Goal: Task Accomplishment & Management: Complete application form

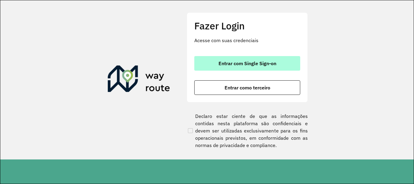
click at [246, 64] on span "Entrar com Single Sign-on" at bounding box center [248, 63] width 58 height 5
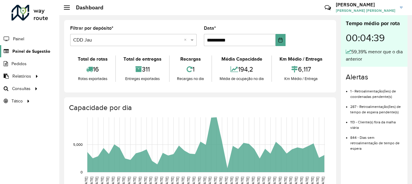
click at [41, 54] on span "Painel de Sugestão" at bounding box center [31, 51] width 38 height 6
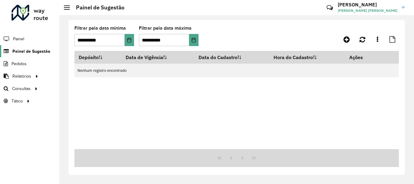
click at [39, 53] on span "Painel de Sugestão" at bounding box center [31, 51] width 38 height 6
click at [344, 41] on link at bounding box center [347, 39] width 14 height 11
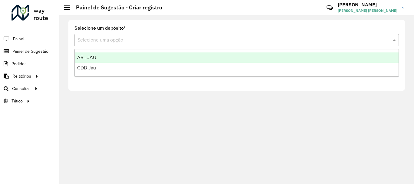
click at [152, 40] on input "text" at bounding box center [231, 40] width 306 height 7
click at [108, 61] on div "AS - JAU" at bounding box center [237, 57] width 324 height 10
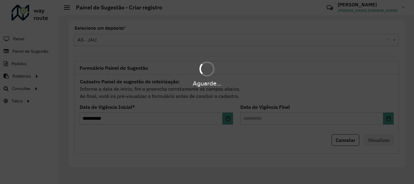
click at [151, 40] on div "Aguarde..." at bounding box center [207, 92] width 414 height 184
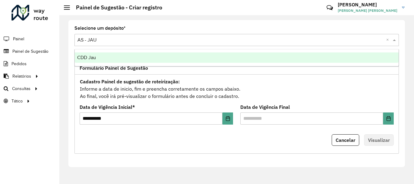
click at [394, 43] on span at bounding box center [396, 39] width 8 height 7
click at [125, 61] on div "CDD Jau" at bounding box center [237, 57] width 324 height 10
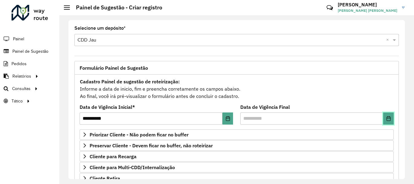
click at [391, 118] on button "Choose Date" at bounding box center [388, 118] width 11 height 12
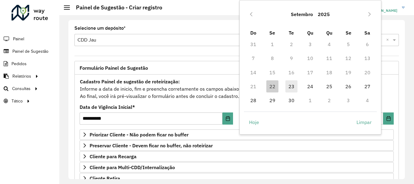
click at [291, 87] on span "23" at bounding box center [292, 86] width 12 height 12
type input "**********"
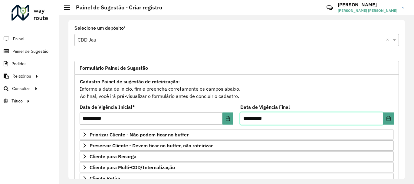
scroll to position [61, 0]
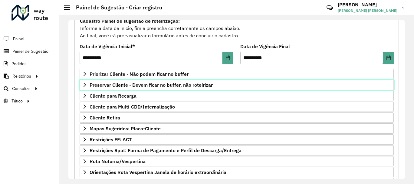
click at [151, 80] on link "Preservar Cliente - Devem ficar no buffer, não roteirizar" at bounding box center [237, 85] width 314 height 10
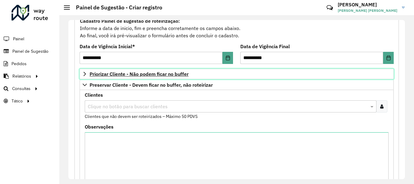
click at [152, 75] on span "Priorizar Cliente - Não podem ficar no buffer" at bounding box center [139, 73] width 99 height 5
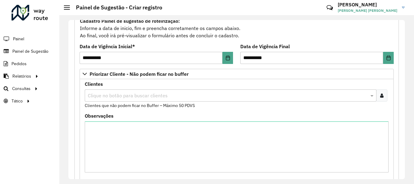
click at [143, 93] on input "text" at bounding box center [227, 95] width 283 height 7
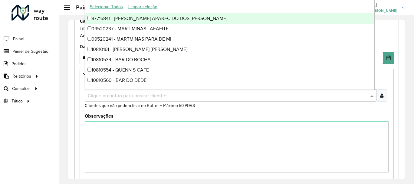
click at [142, 94] on input "text" at bounding box center [227, 95] width 283 height 7
click at [149, 109] on formly-field "Clientes Clique no botão para buscar clientes Clientes que não podem ficar no B…" at bounding box center [236, 98] width 311 height 32
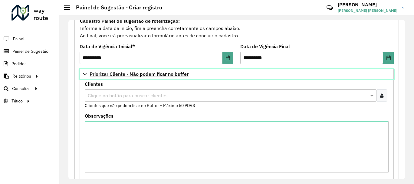
click at [134, 75] on span "Priorizar Cliente - Não podem ficar no buffer" at bounding box center [139, 73] width 99 height 5
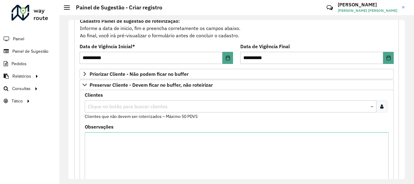
click at [171, 91] on div "Clientes Clique no botão para buscar clientes Clientes que não devem ser roteir…" at bounding box center [237, 140] width 314 height 101
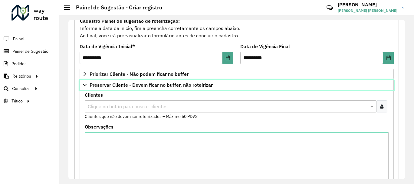
click at [171, 84] on span "Preservar Cliente - Devem ficar no buffer, não roteirizar" at bounding box center [151, 84] width 123 height 5
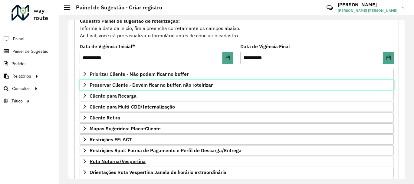
scroll to position [91, 0]
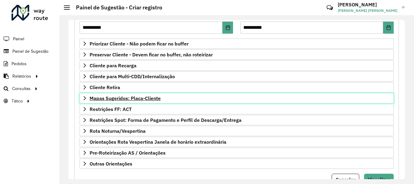
click at [143, 94] on link "Mapas Sugeridos: Placa-Cliente" at bounding box center [237, 98] width 314 height 10
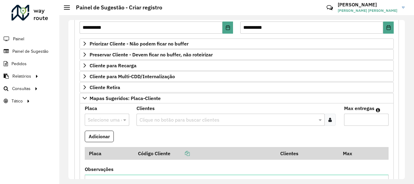
click at [108, 121] on input "text" at bounding box center [101, 119] width 26 height 7
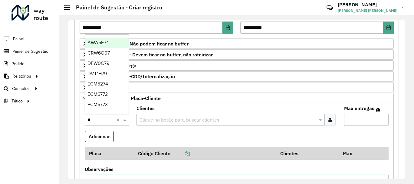
type input "**"
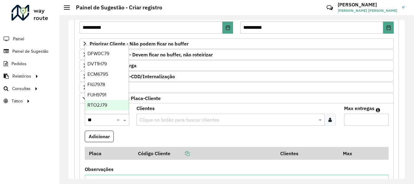
click at [109, 107] on div "RTO2J79" at bounding box center [107, 105] width 44 height 10
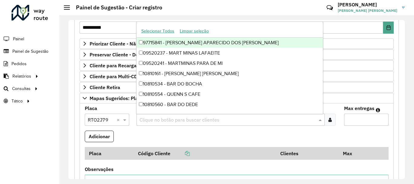
click at [173, 125] on div "Clique no botão para buscar clientes" at bounding box center [231, 120] width 188 height 12
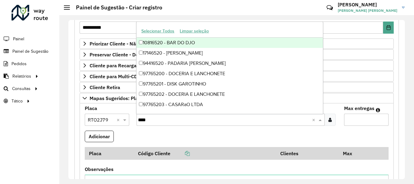
type input "*****"
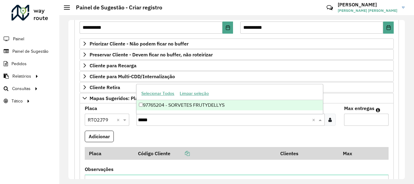
click at [192, 104] on div "97765204 - SORVETES FRUTYDELLYS" at bounding box center [230, 105] width 186 height 10
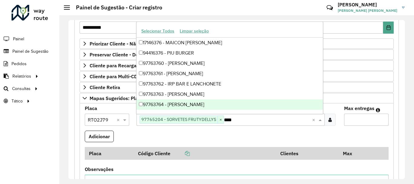
type input "*****"
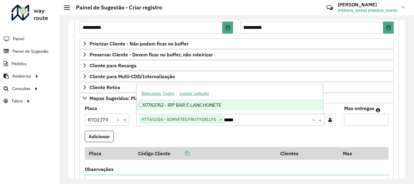
click at [197, 105] on div "97763762 - IRP BAR E LANCHONETE" at bounding box center [230, 105] width 186 height 10
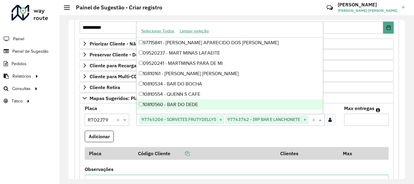
click at [341, 114] on formly-field "Max entregas" at bounding box center [367, 118] width 52 height 25
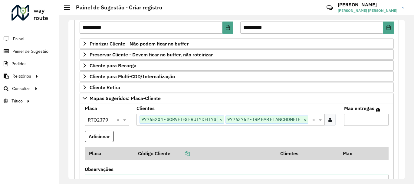
click at [347, 115] on input "Max entregas" at bounding box center [366, 120] width 45 height 12
type input "**"
click at [98, 140] on button "Adicionar" at bounding box center [99, 137] width 29 height 12
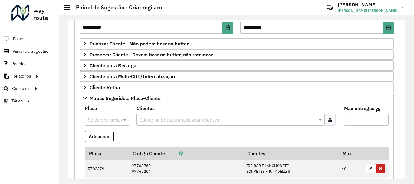
scroll to position [182, 0]
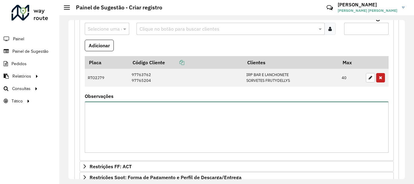
click at [137, 134] on textarea "Observações" at bounding box center [237, 126] width 304 height 51
type textarea "**********"
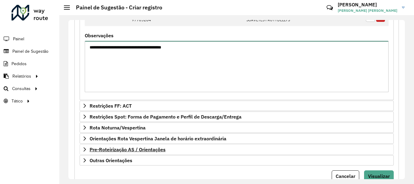
scroll to position [266, 0]
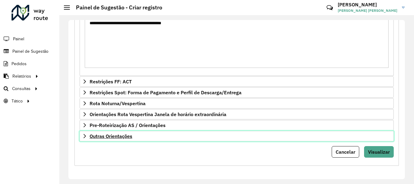
click at [114, 137] on span "Outras Orientações" at bounding box center [111, 136] width 43 height 5
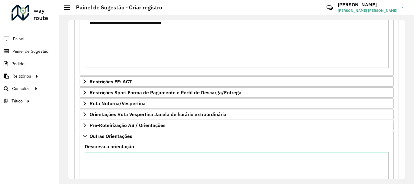
click at [115, 145] on label "Descreva a orientação" at bounding box center [109, 146] width 49 height 7
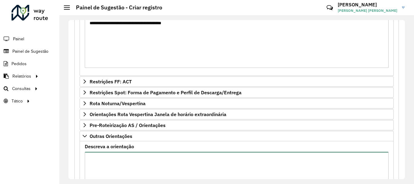
click at [115, 152] on textarea "Descreva a orientação" at bounding box center [237, 177] width 304 height 51
click at [115, 156] on textarea "Descreva a orientação" at bounding box center [237, 177] width 304 height 51
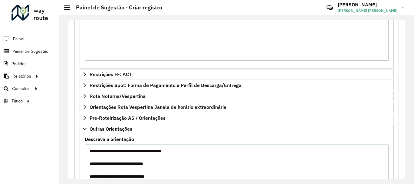
scroll to position [213, 0]
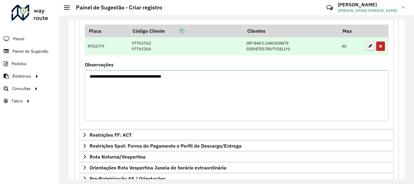
type textarea "**********"
click at [369, 47] on icon "button" at bounding box center [371, 46] width 4 height 4
type input "**"
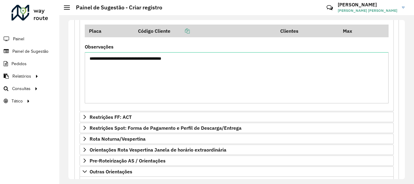
scroll to position [122, 0]
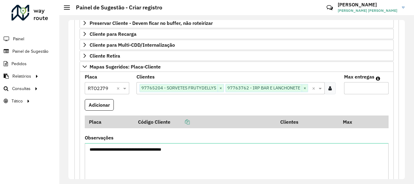
click at [309, 89] on input "text" at bounding box center [310, 88] width 4 height 7
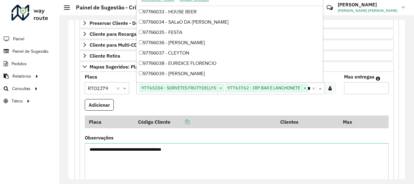
scroll to position [10, 0]
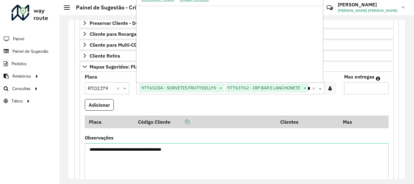
type input "*****"
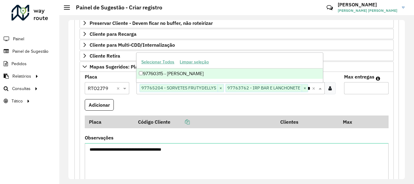
scroll to position [0, 0]
click at [238, 71] on div "97760315 - FLAVIO ROBERTO BORGE" at bounding box center [230, 73] width 186 height 10
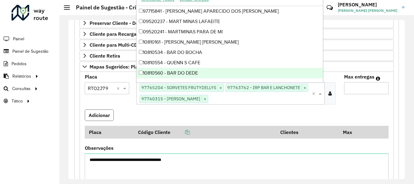
click at [102, 117] on button "Adicionar" at bounding box center [99, 115] width 29 height 12
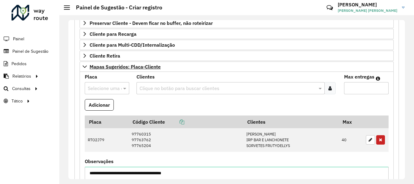
scroll to position [62, 0]
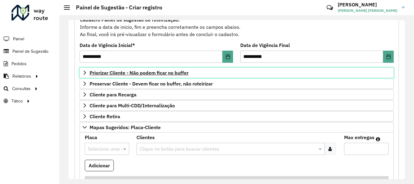
click at [170, 72] on span "Priorizar Cliente - Não podem ficar no buffer" at bounding box center [139, 72] width 99 height 5
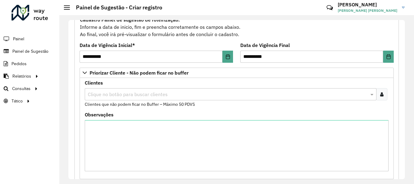
click at [144, 92] on input "text" at bounding box center [227, 94] width 283 height 7
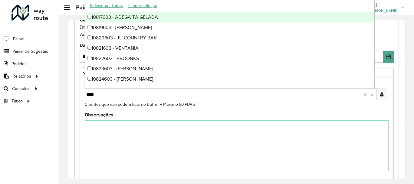
type input "*****"
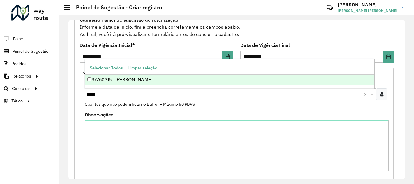
click at [127, 80] on div "97760315 - FLAVIO ROBERTO BORGE" at bounding box center [229, 79] width 289 height 10
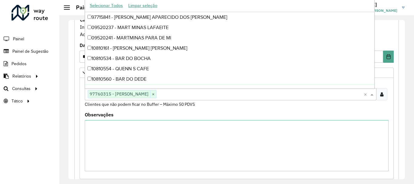
scroll to position [1, 0]
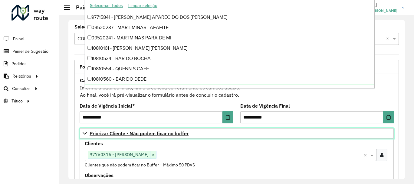
click at [158, 134] on span "Priorizar Cliente - Não podem ficar no buffer" at bounding box center [139, 133] width 99 height 5
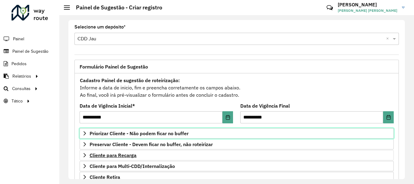
scroll to position [31, 0]
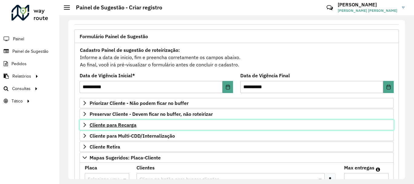
click at [133, 128] on link "Cliente para Recarga" at bounding box center [237, 125] width 314 height 10
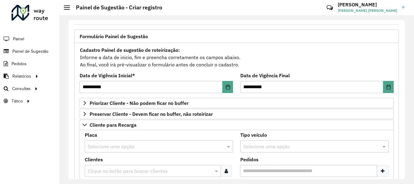
click at [120, 142] on div "Selecione uma opção" at bounding box center [159, 146] width 148 height 12
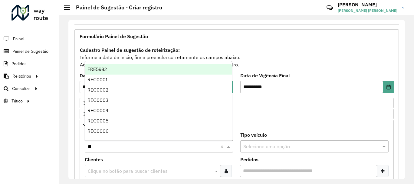
type input "***"
click at [113, 66] on div "REC0001" at bounding box center [158, 69] width 147 height 10
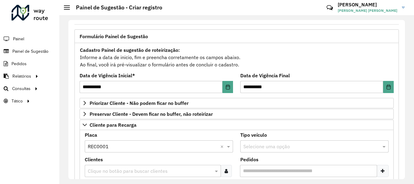
scroll to position [122, 0]
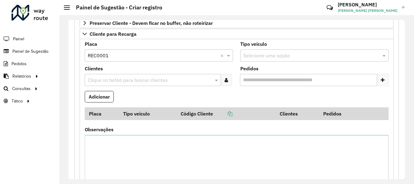
click at [125, 83] on input "text" at bounding box center [149, 80] width 127 height 7
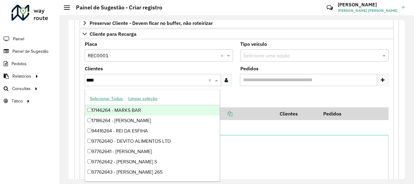
type input "*****"
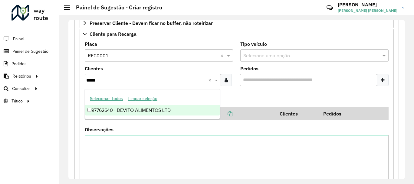
click at [131, 111] on div "97762640 - DEVITO ALIMENTOS LTD" at bounding box center [152, 110] width 135 height 10
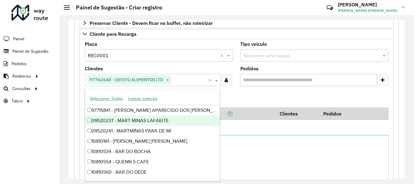
click at [276, 101] on formly-field "Adicionar" at bounding box center [236, 99] width 311 height 16
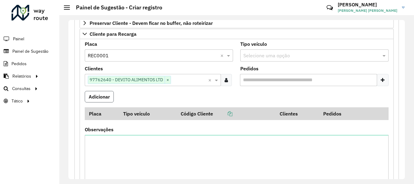
click at [112, 95] on button "Adicionar" at bounding box center [99, 97] width 29 height 12
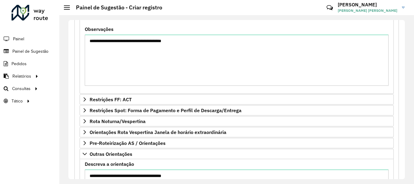
scroll to position [512, 0]
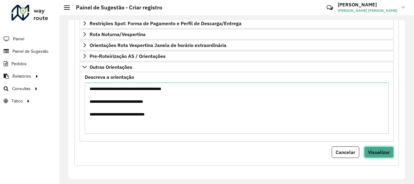
click at [374, 153] on span "Visualizar" at bounding box center [379, 152] width 22 height 6
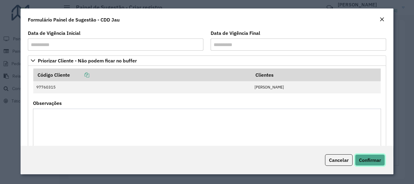
click at [373, 161] on span "Confirmar" at bounding box center [370, 160] width 22 height 6
